Goal: Transaction & Acquisition: Purchase product/service

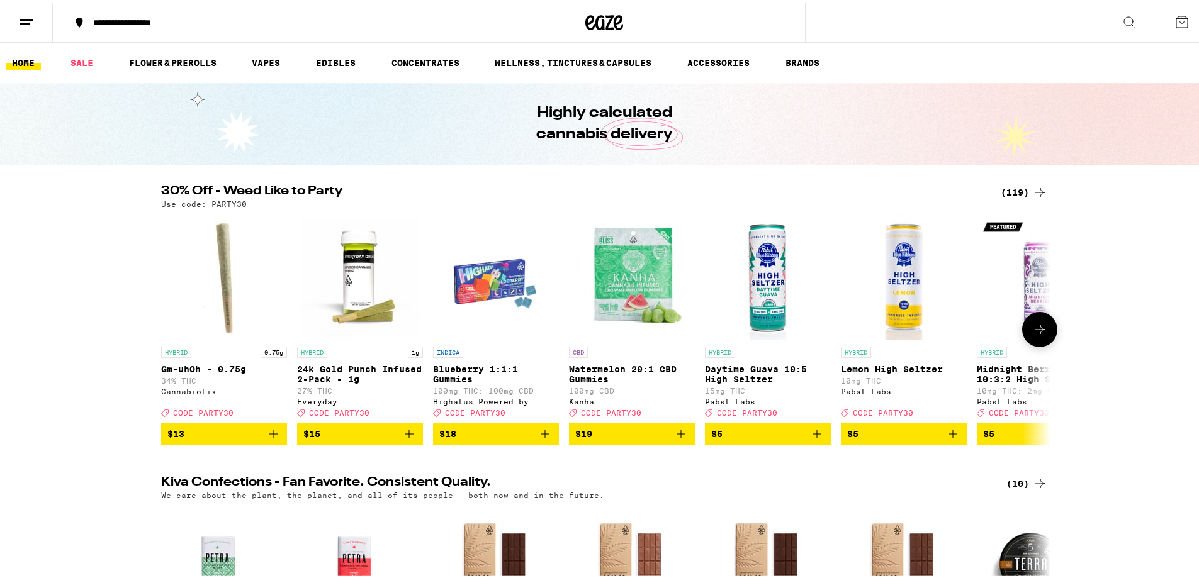
click at [1044, 334] on button at bounding box center [1039, 327] width 35 height 35
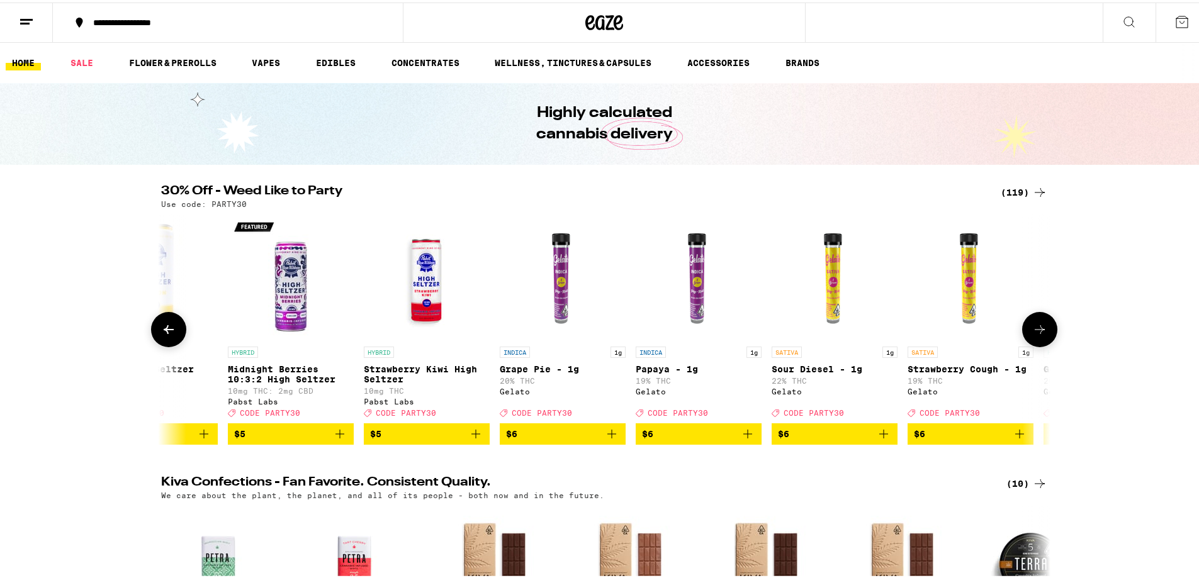
click at [1044, 332] on button at bounding box center [1039, 327] width 35 height 35
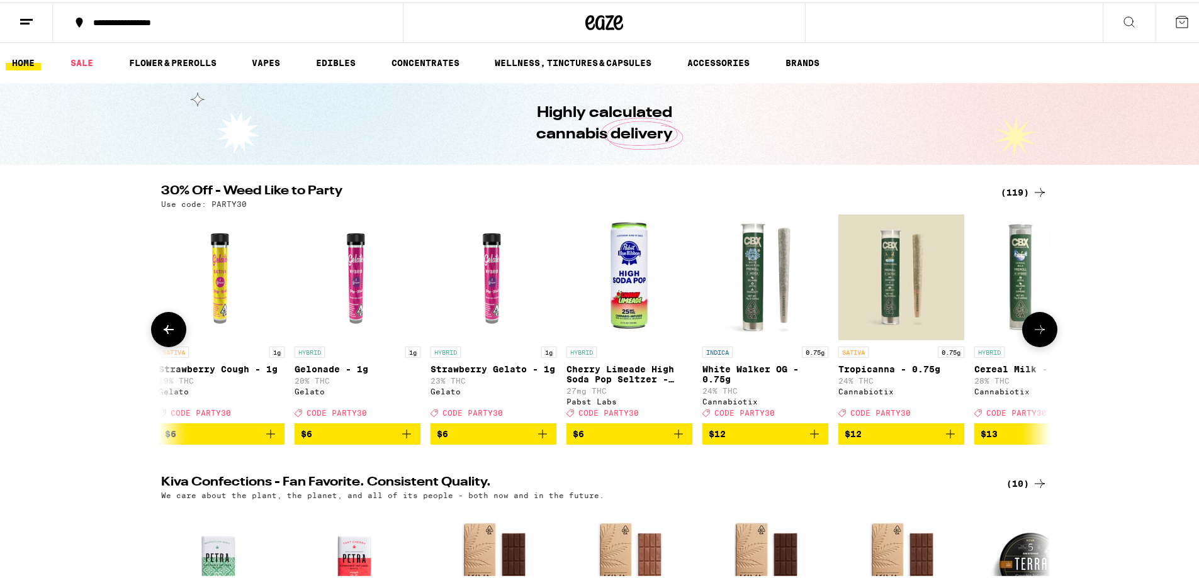
click at [1044, 332] on button at bounding box center [1039, 327] width 35 height 35
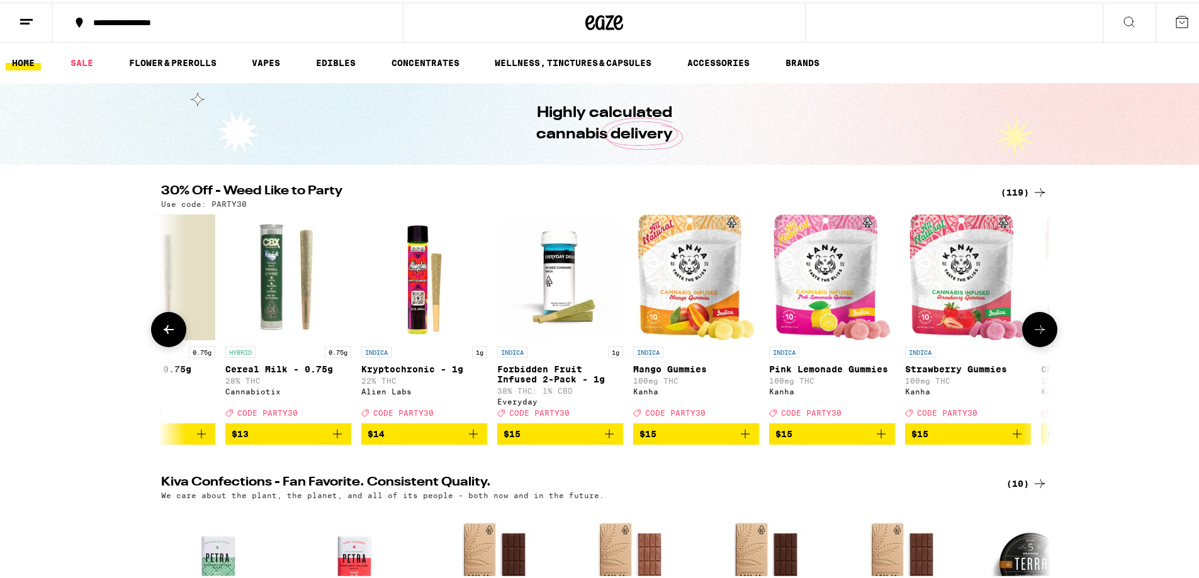
click at [1044, 332] on button at bounding box center [1039, 327] width 35 height 35
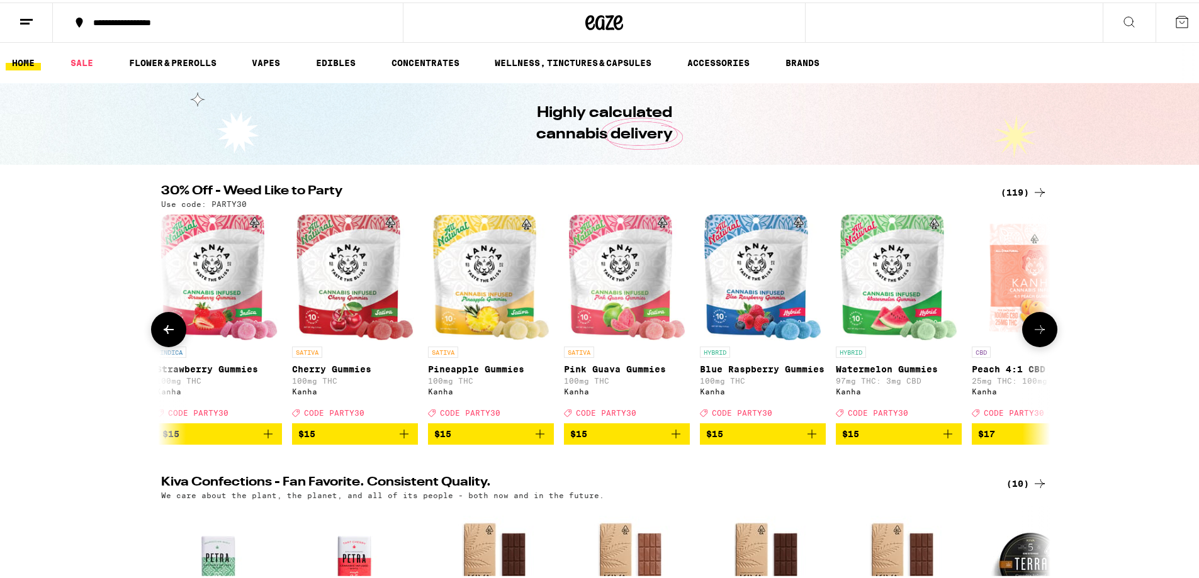
click at [1044, 332] on button at bounding box center [1039, 327] width 35 height 35
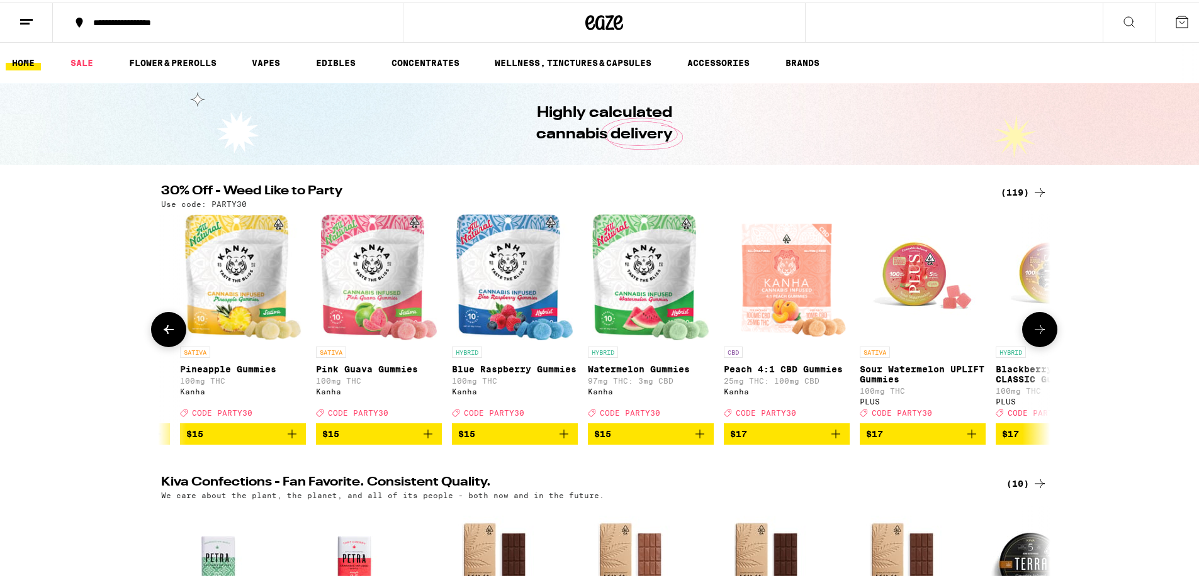
click at [1044, 332] on button at bounding box center [1039, 327] width 35 height 35
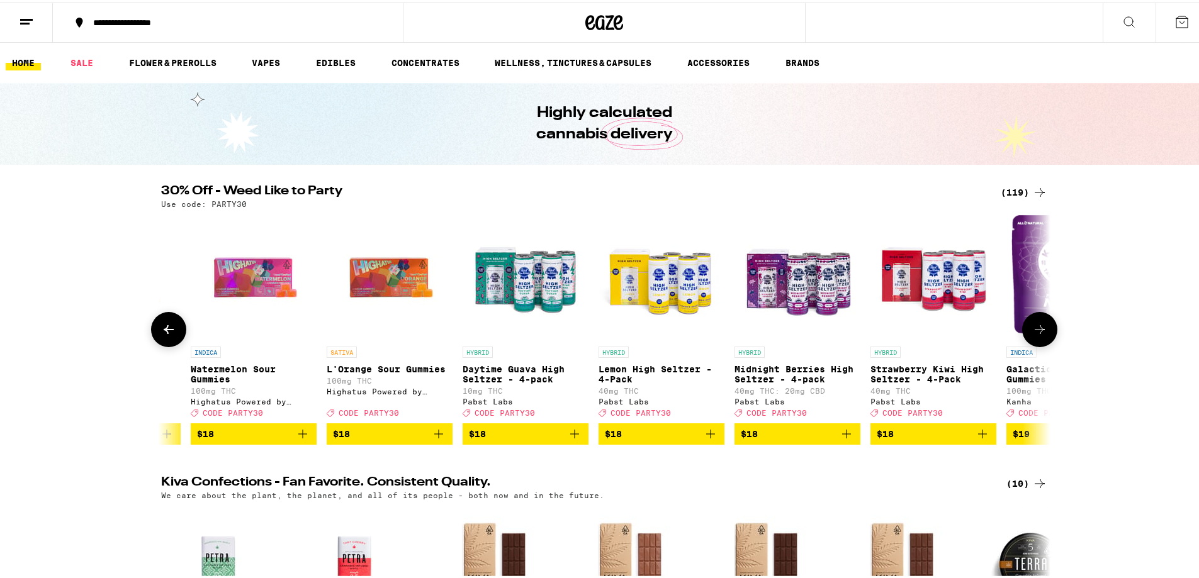
click at [1044, 332] on button at bounding box center [1039, 327] width 35 height 35
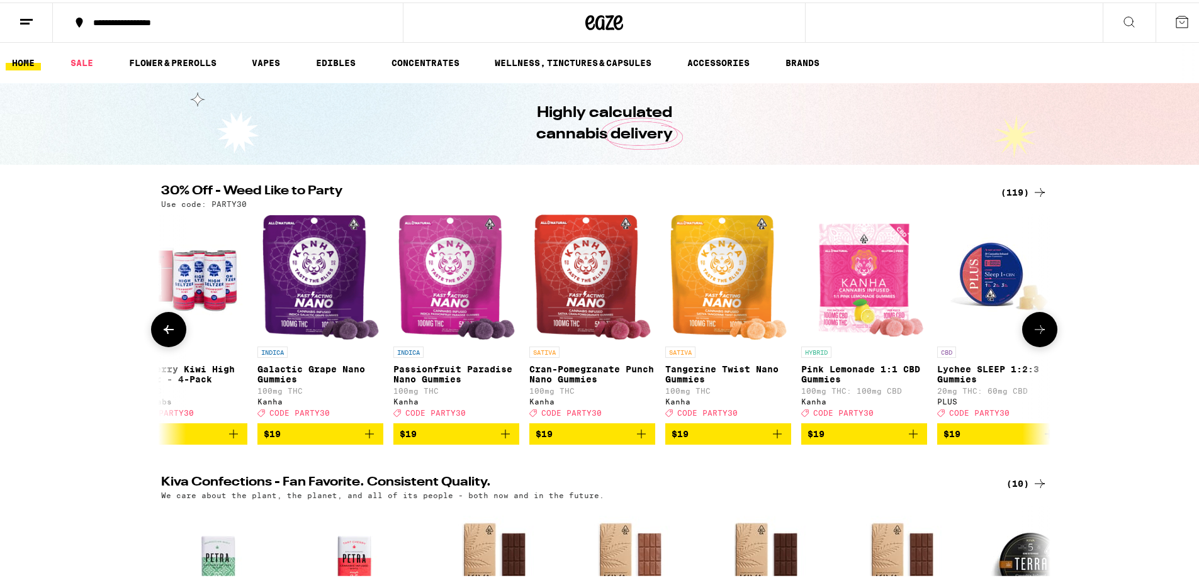
click at [1044, 332] on button at bounding box center [1039, 327] width 35 height 35
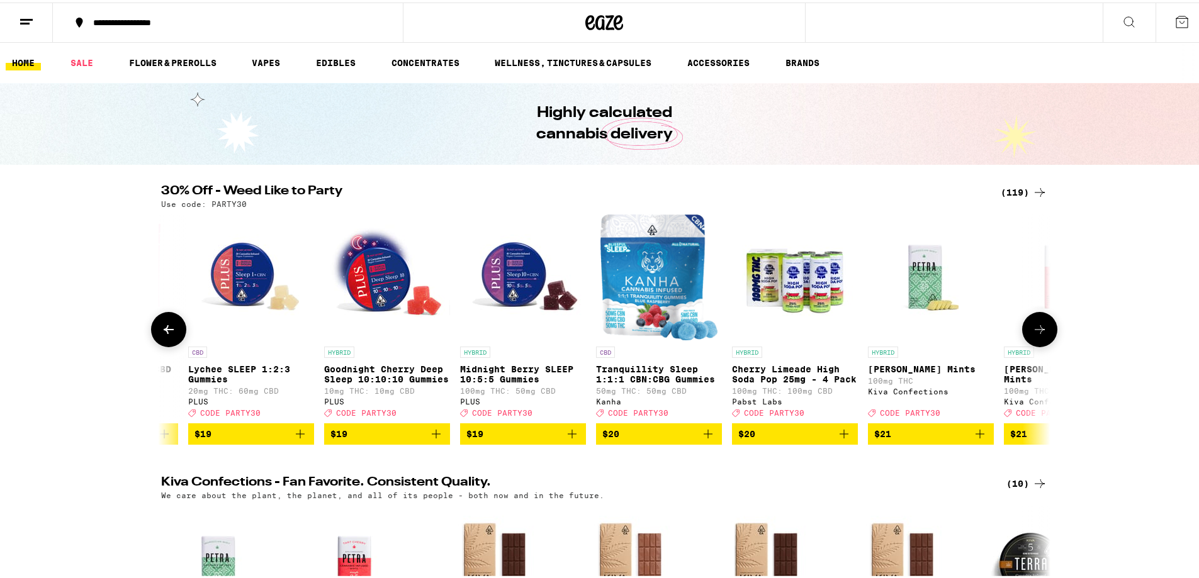
click at [1044, 332] on button at bounding box center [1039, 327] width 35 height 35
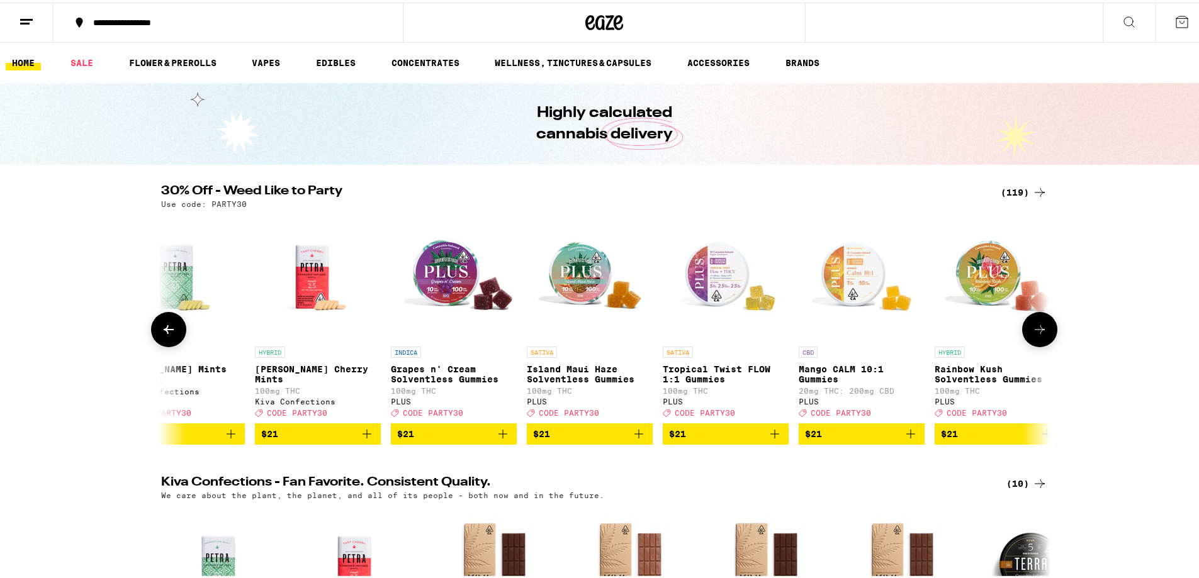
click at [1044, 332] on button at bounding box center [1039, 327] width 35 height 35
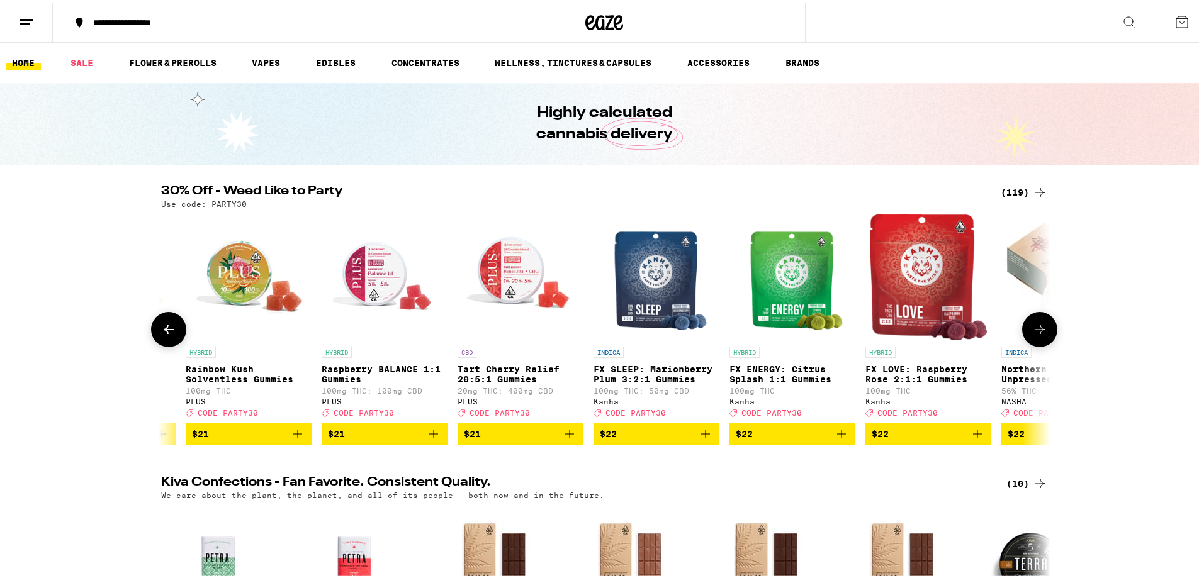
click at [1044, 332] on button at bounding box center [1039, 327] width 35 height 35
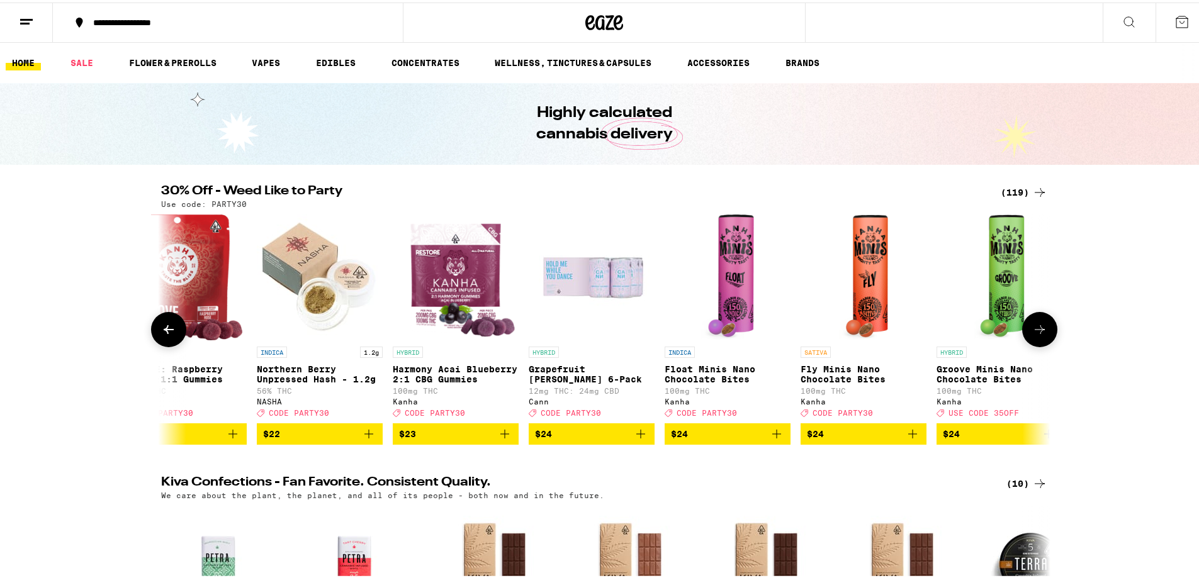
scroll to position [0, 8065]
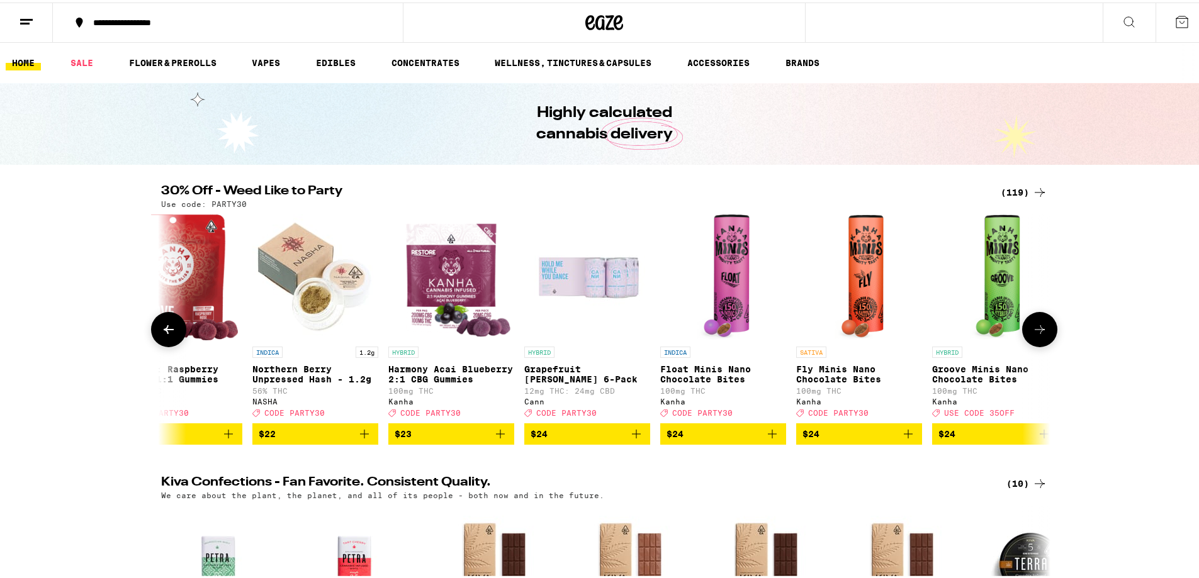
click at [1044, 332] on button at bounding box center [1039, 327] width 35 height 35
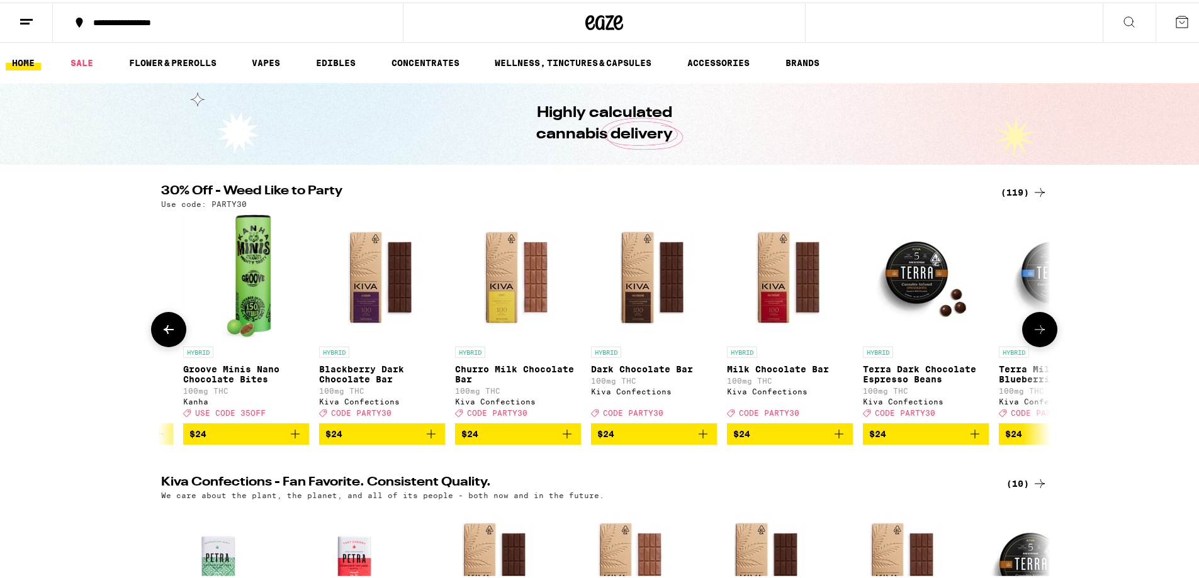
click at [1044, 332] on button at bounding box center [1039, 327] width 35 height 35
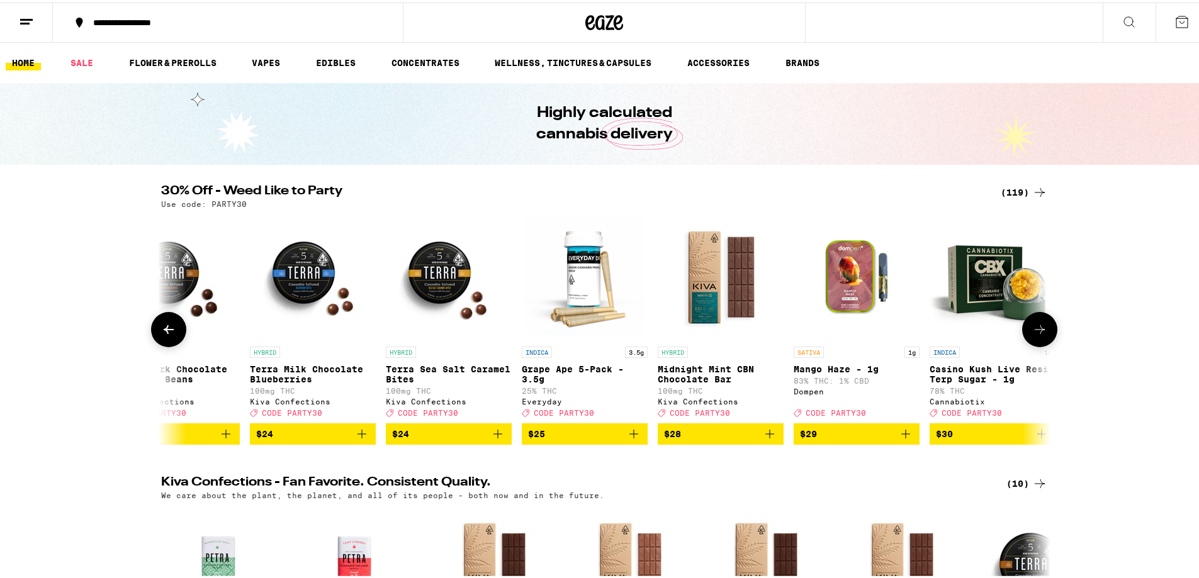
click at [1044, 332] on button at bounding box center [1039, 327] width 35 height 35
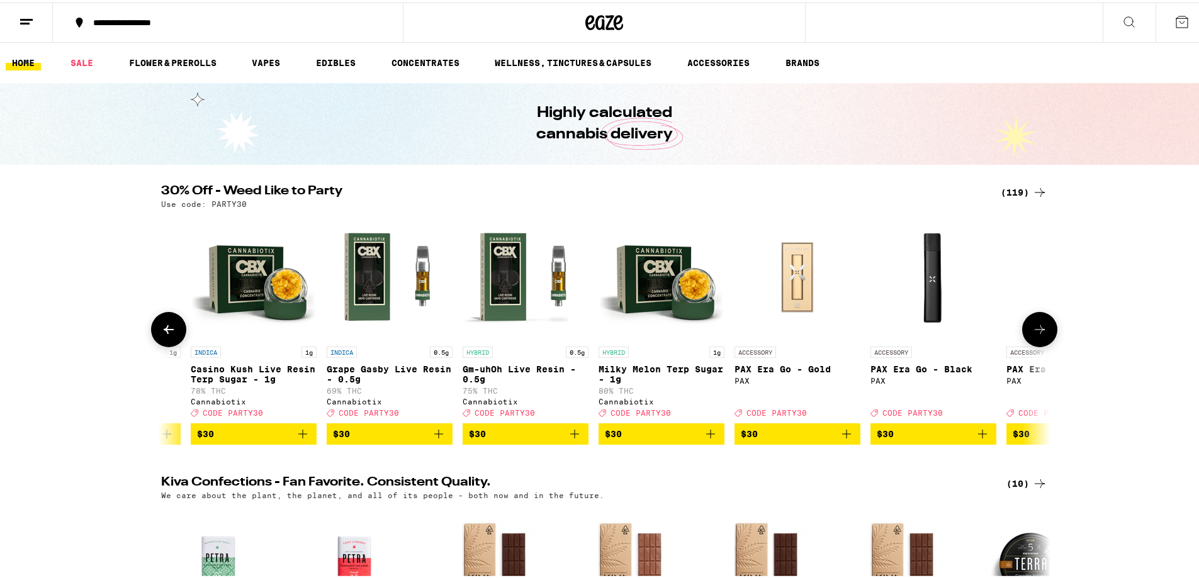
scroll to position [0, 10312]
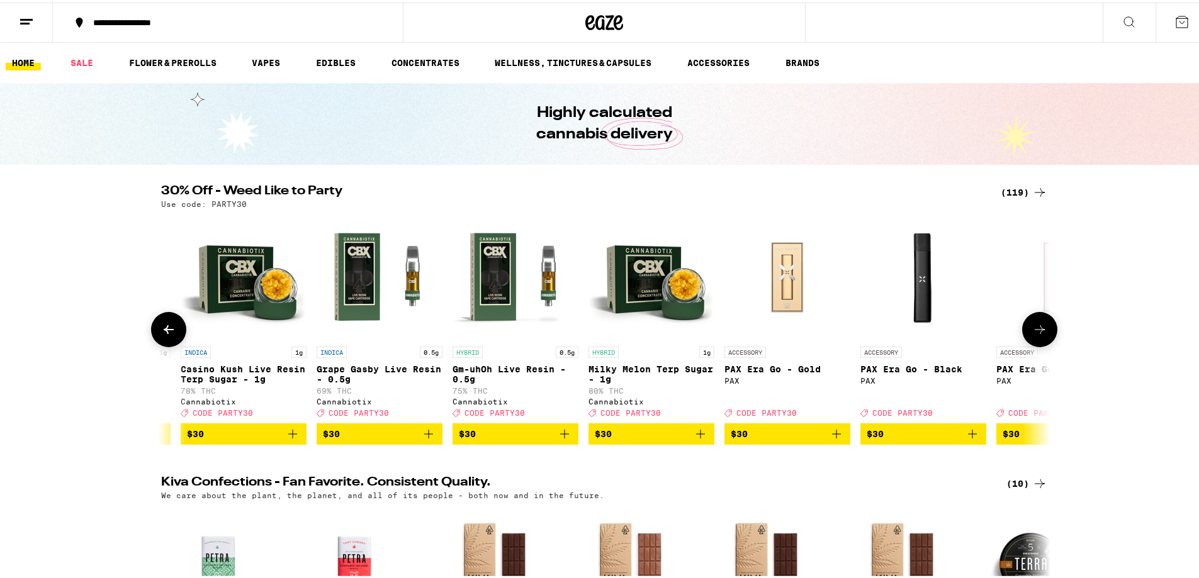
click at [161, 327] on icon at bounding box center [168, 327] width 15 height 15
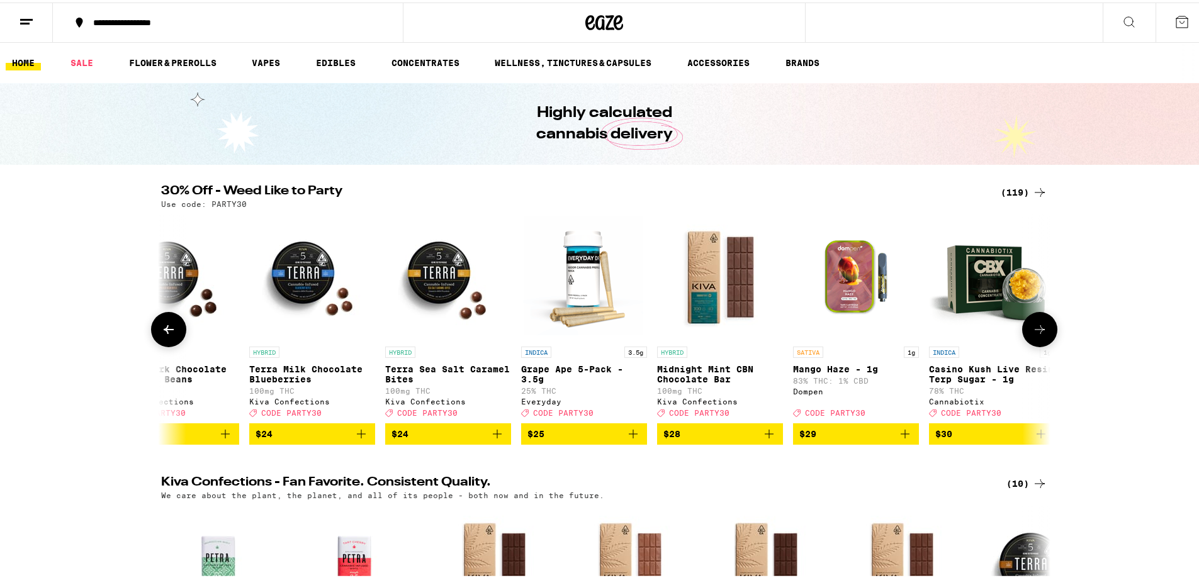
scroll to position [0, 9563]
click at [1039, 335] on icon at bounding box center [1039, 327] width 15 height 15
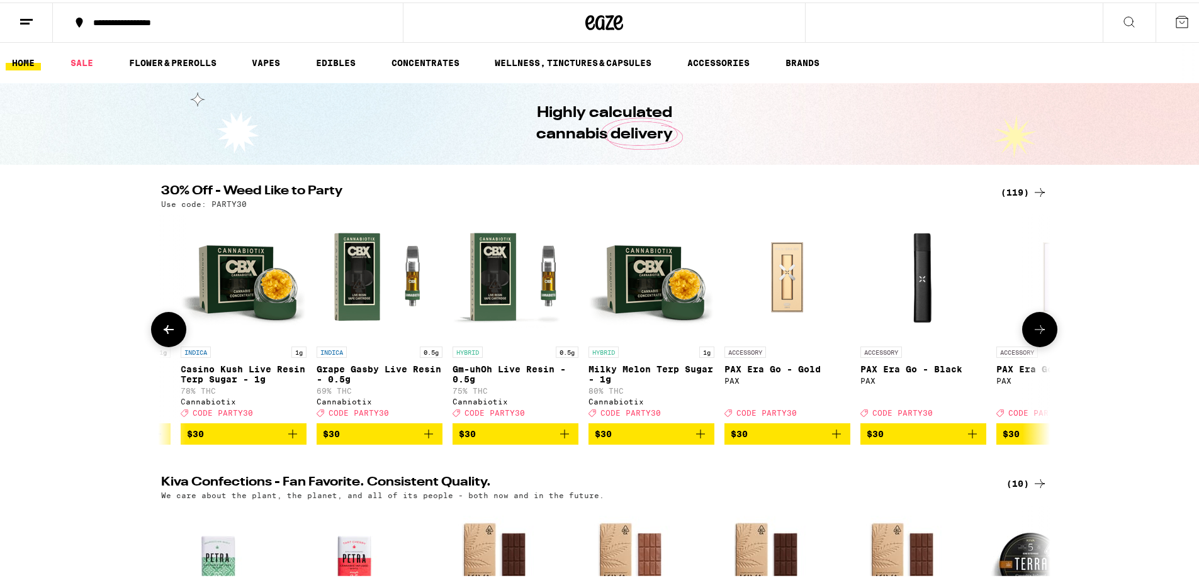
click at [1037, 335] on icon at bounding box center [1039, 327] width 15 height 15
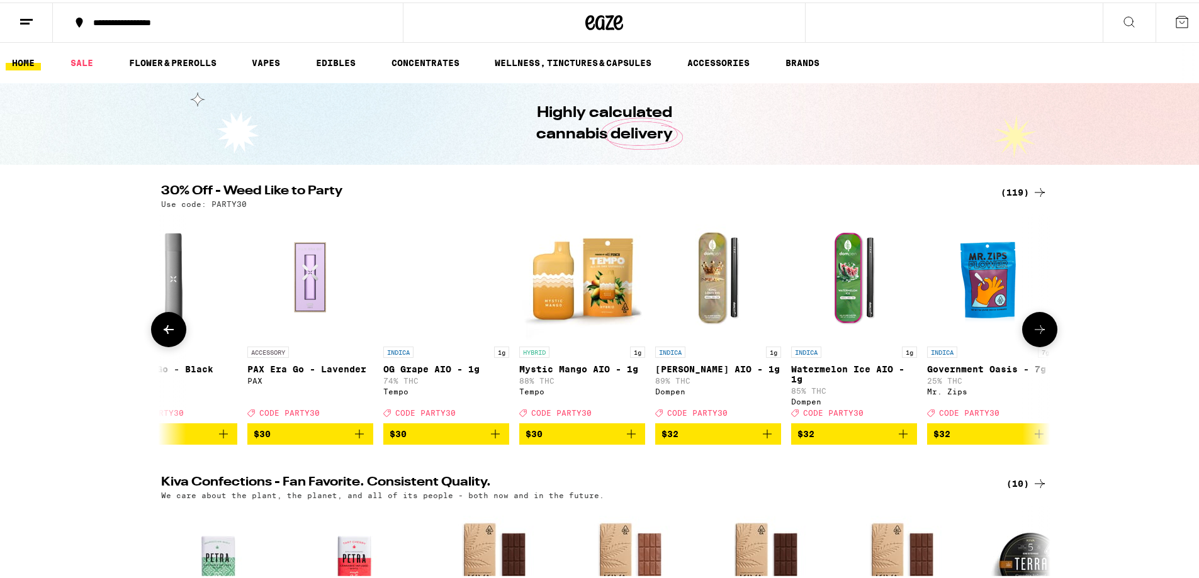
click at [1037, 335] on icon at bounding box center [1039, 327] width 15 height 15
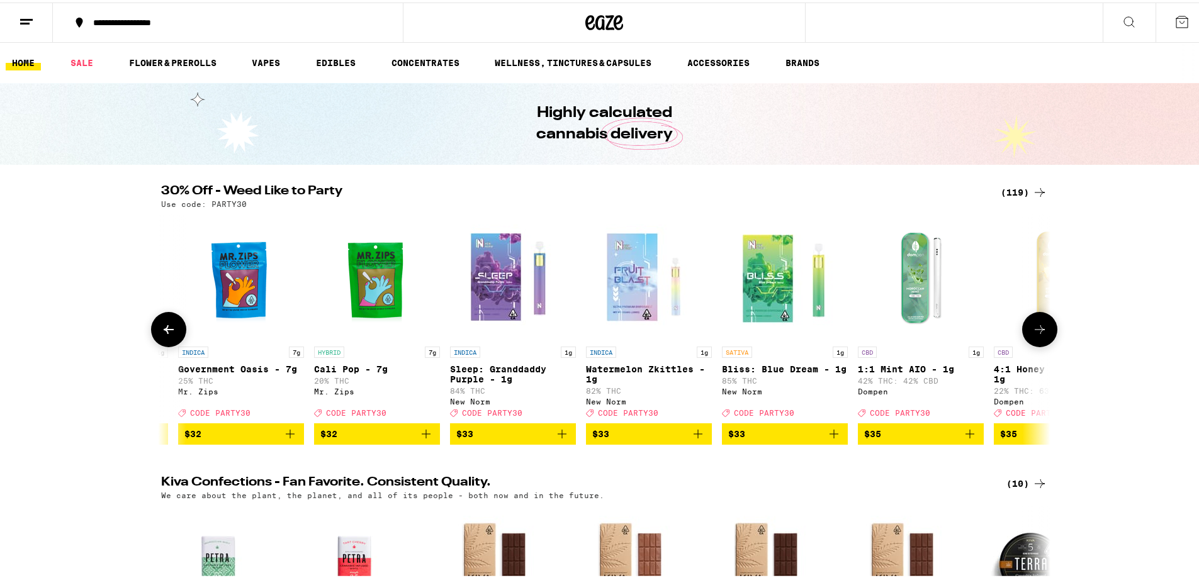
click at [1037, 335] on icon at bounding box center [1039, 327] width 15 height 15
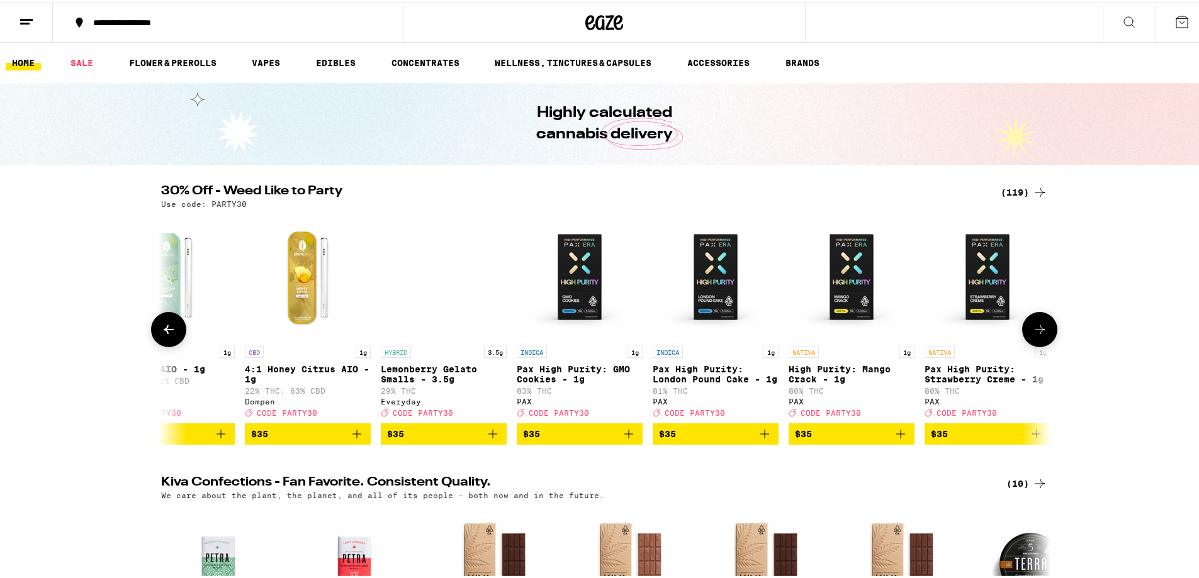
click at [1037, 335] on icon at bounding box center [1039, 327] width 15 height 15
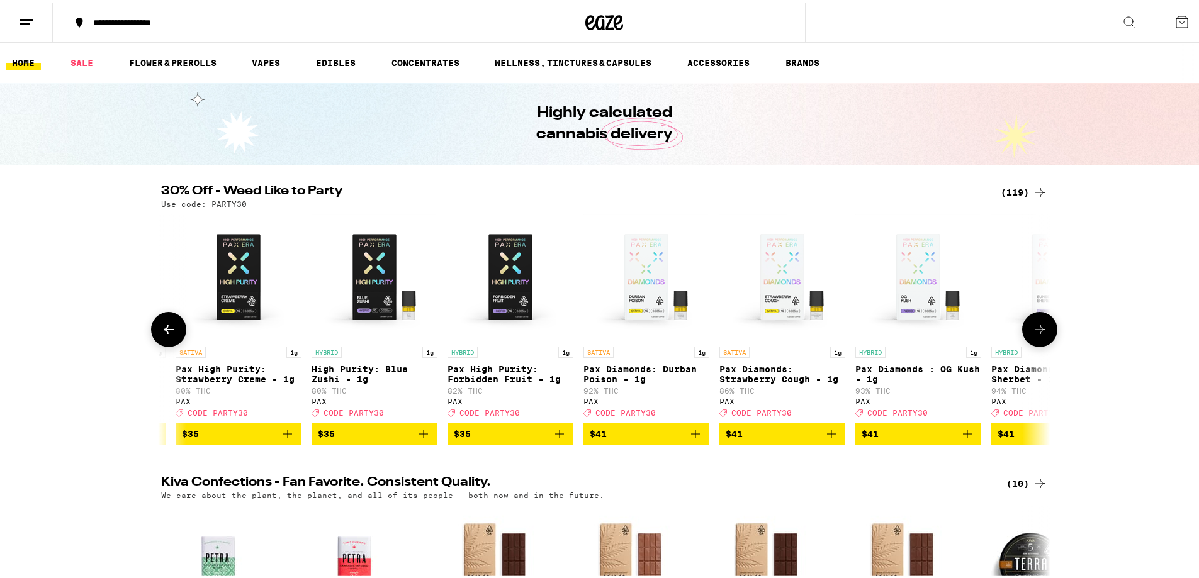
click at [1037, 335] on icon at bounding box center [1039, 327] width 15 height 15
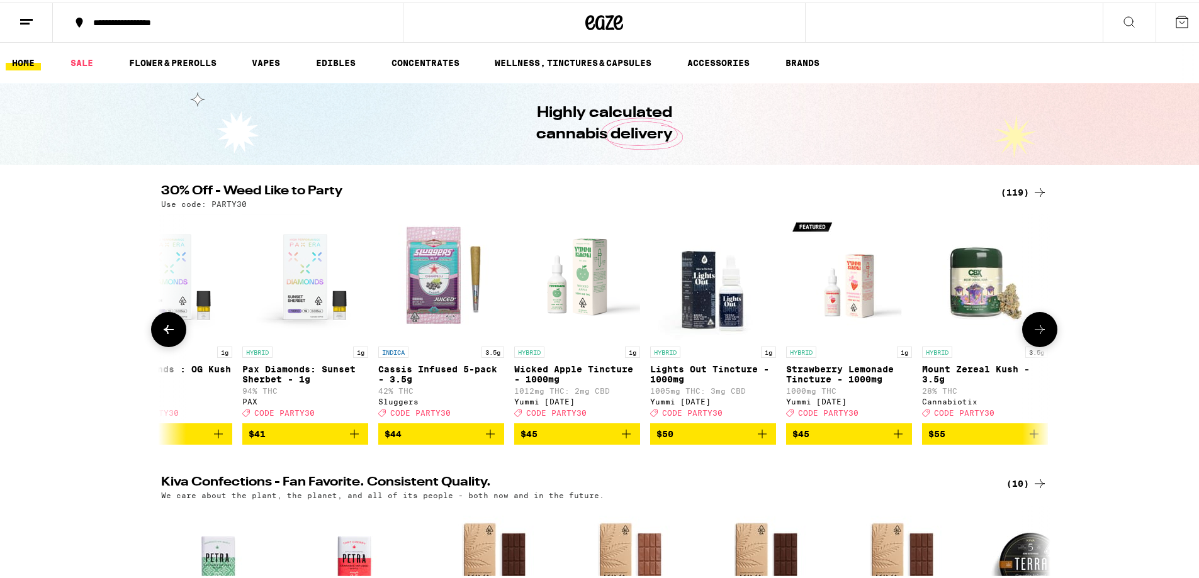
click at [1037, 335] on icon at bounding box center [1039, 327] width 15 height 15
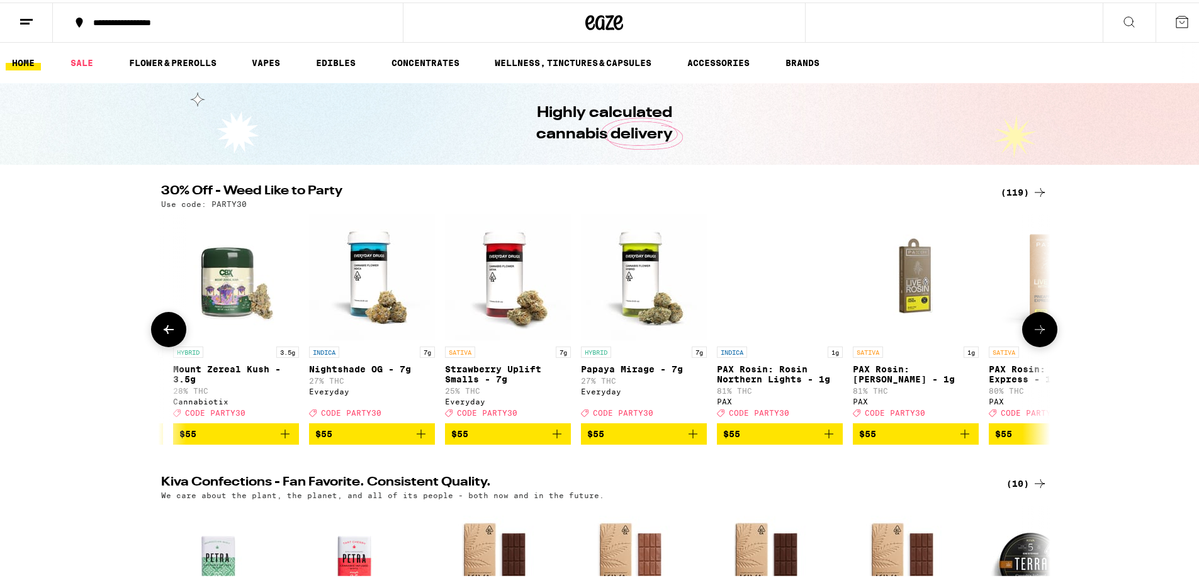
click at [1037, 332] on icon at bounding box center [1040, 327] width 10 height 9
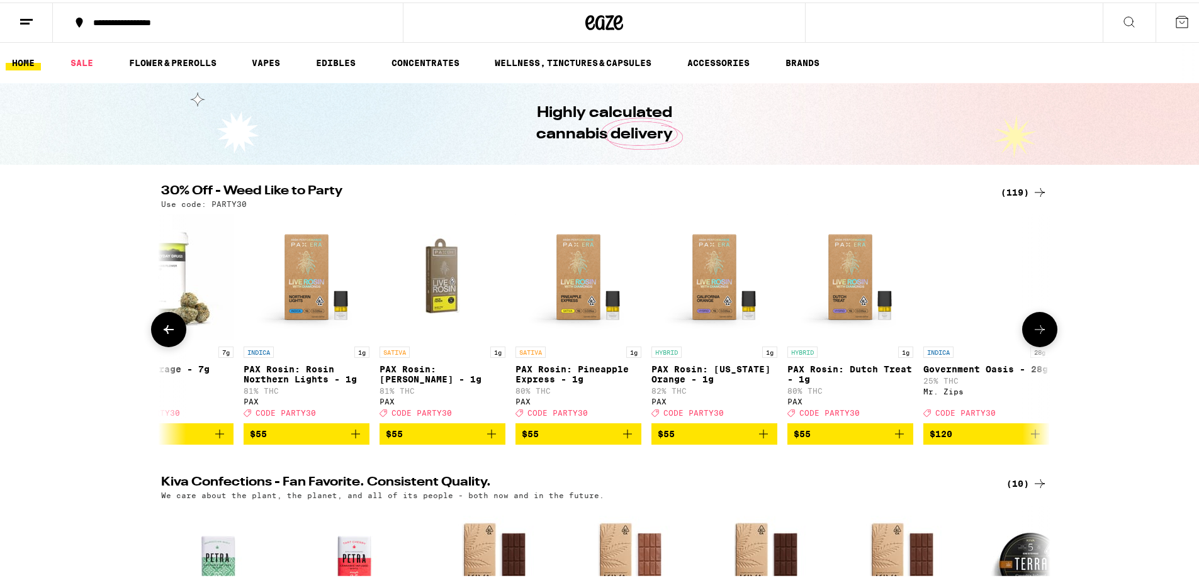
scroll to position [0, 15291]
